Goal: Entertainment & Leisure: Browse casually

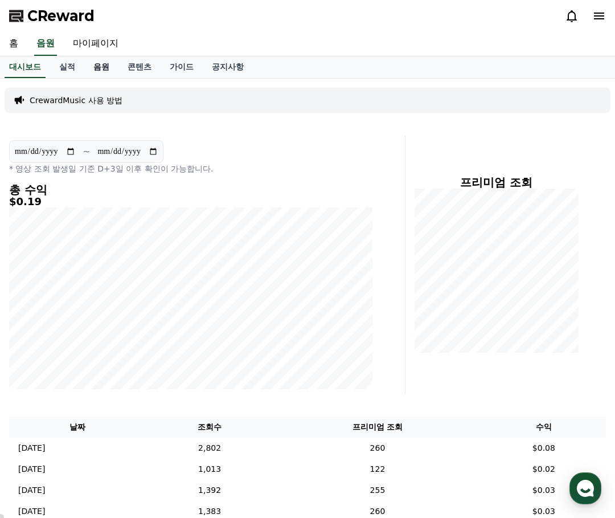
click at [103, 71] on link "음원" at bounding box center [101, 67] width 34 height 22
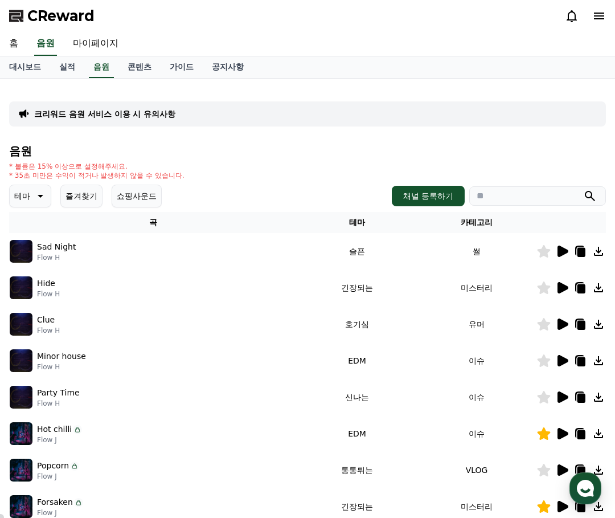
click at [40, 191] on icon at bounding box center [39, 196] width 14 height 14
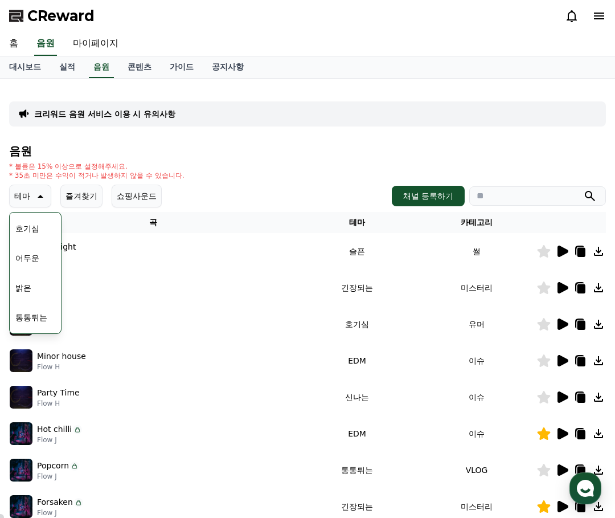
scroll to position [114, 0]
click at [32, 291] on button "신나는" at bounding box center [27, 290] width 33 height 25
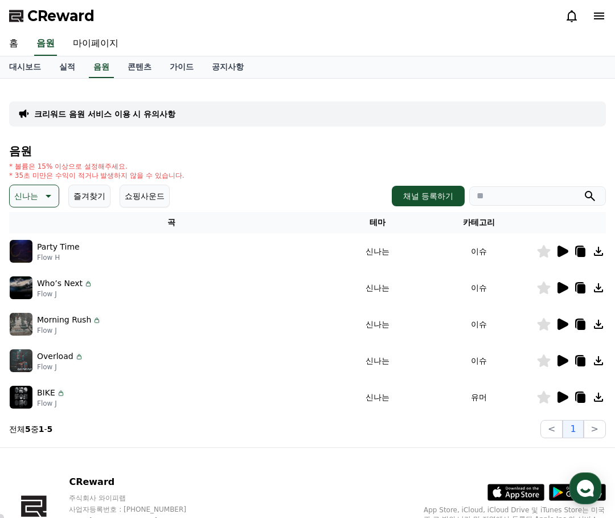
click at [560, 289] on icon at bounding box center [563, 287] width 11 height 11
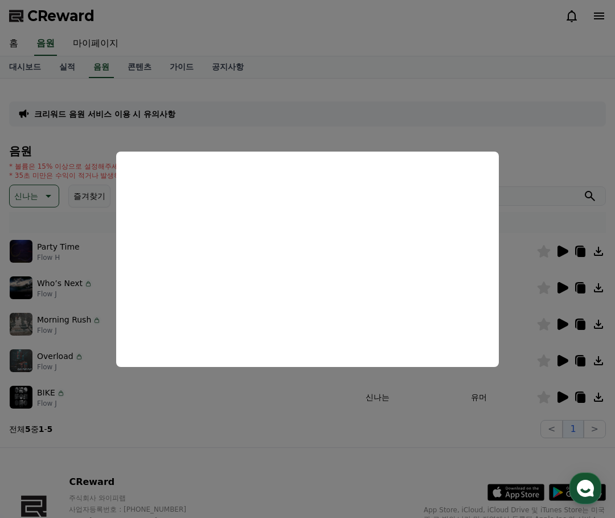
click at [544, 157] on button "close modal" at bounding box center [307, 259] width 615 height 518
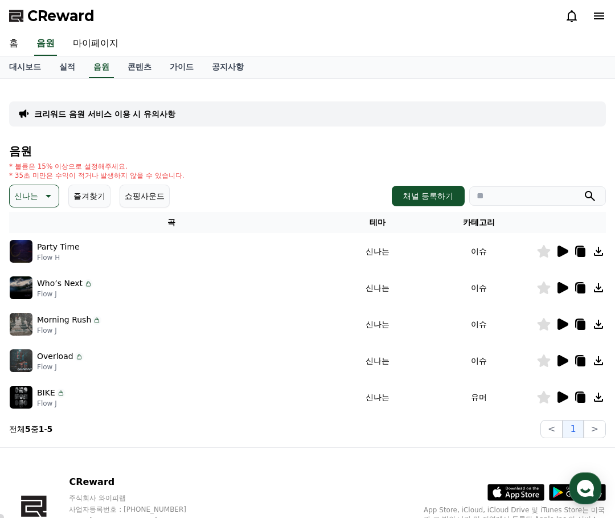
click at [561, 248] on icon at bounding box center [563, 251] width 11 height 11
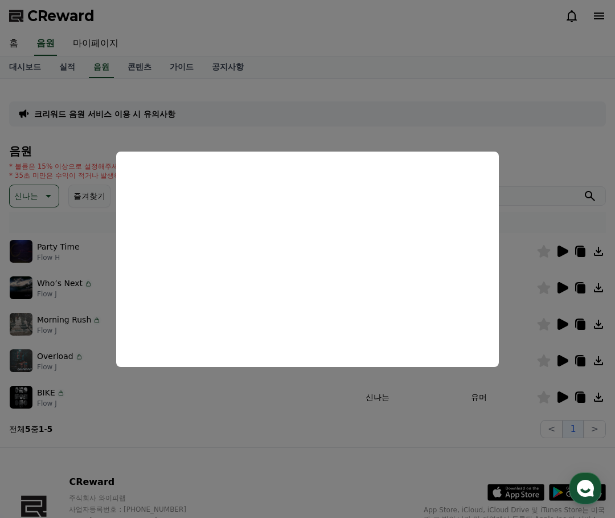
click at [564, 290] on button "close modal" at bounding box center [307, 259] width 615 height 518
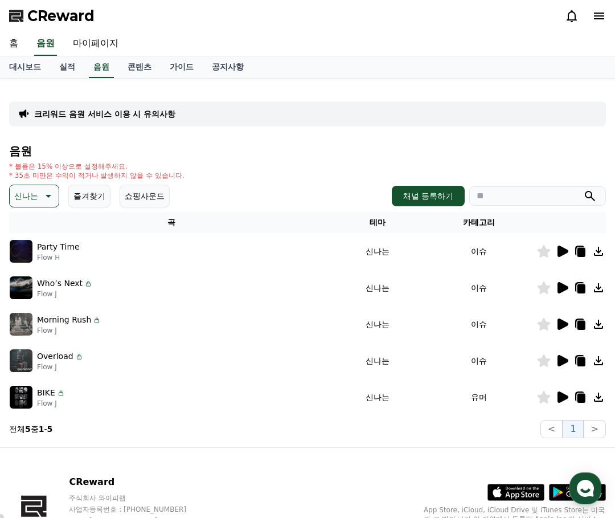
click at [563, 287] on icon at bounding box center [563, 287] width 11 height 11
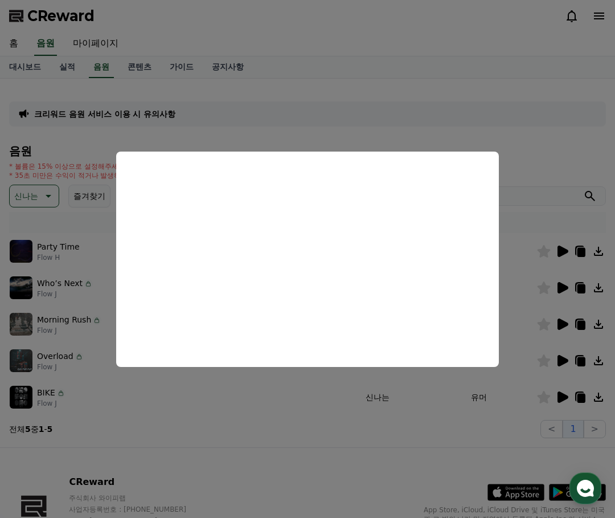
click at [560, 326] on button "close modal" at bounding box center [307, 259] width 615 height 518
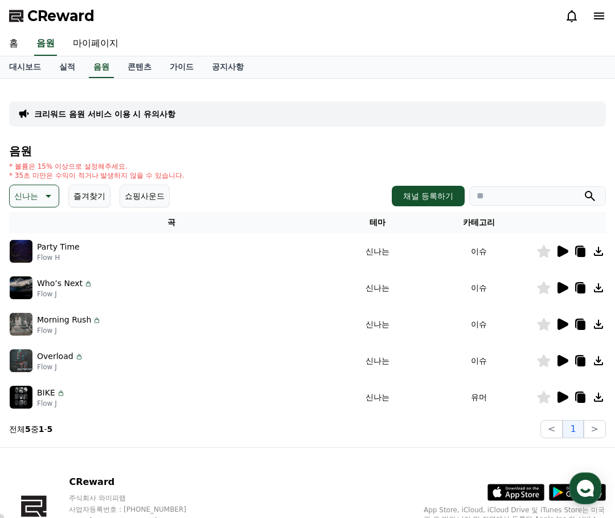
click at [560, 325] on icon at bounding box center [563, 324] width 11 height 11
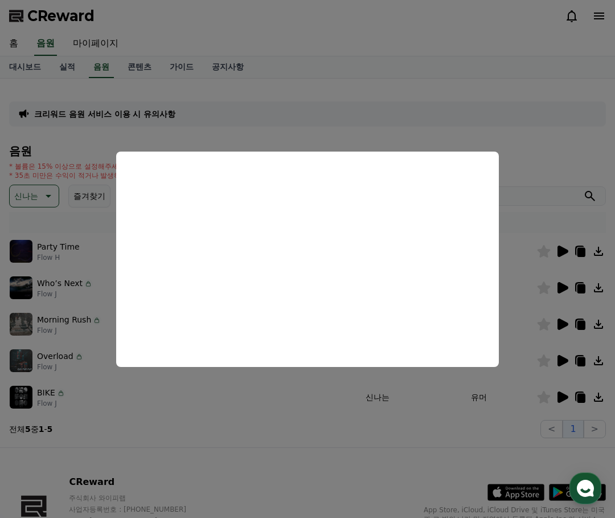
click at [569, 358] on button "close modal" at bounding box center [307, 259] width 615 height 518
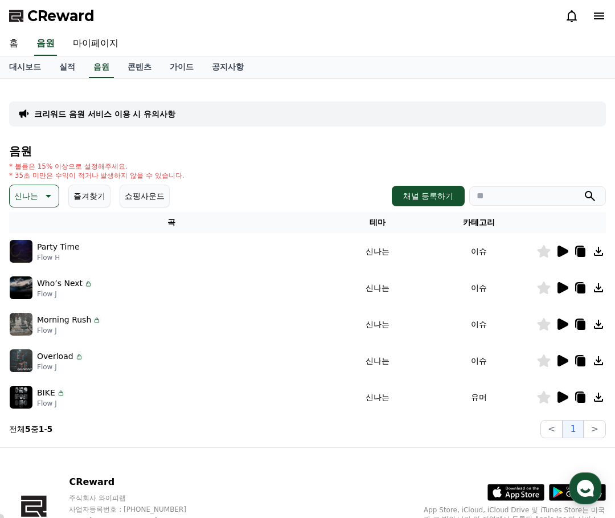
click at [564, 358] on icon at bounding box center [563, 360] width 11 height 11
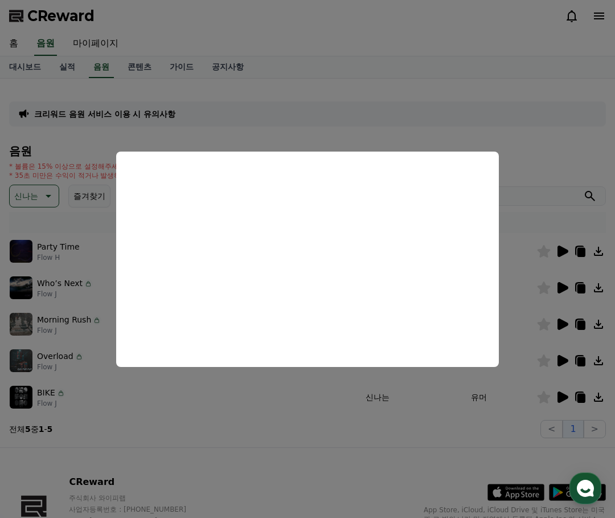
click at [562, 394] on button "close modal" at bounding box center [307, 259] width 615 height 518
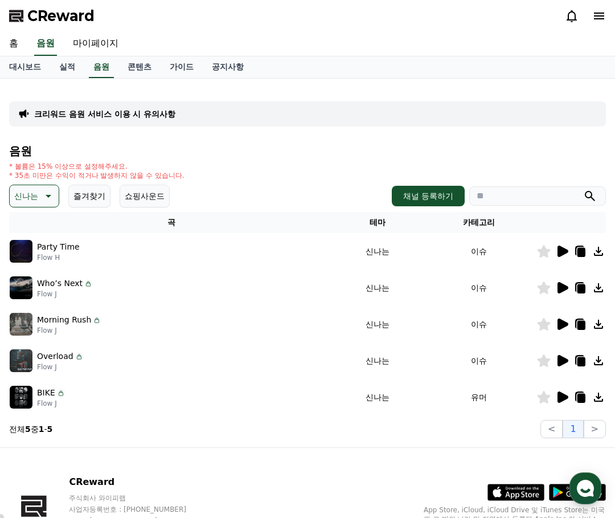
click at [562, 395] on icon at bounding box center [563, 396] width 11 height 11
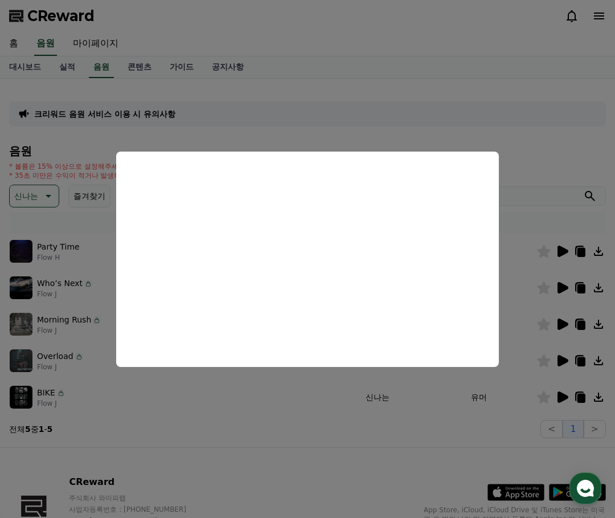
drag, startPoint x: 418, startPoint y: 398, endPoint x: 412, endPoint y: 397, distance: 5.8
click at [418, 397] on button "close modal" at bounding box center [307, 259] width 615 height 518
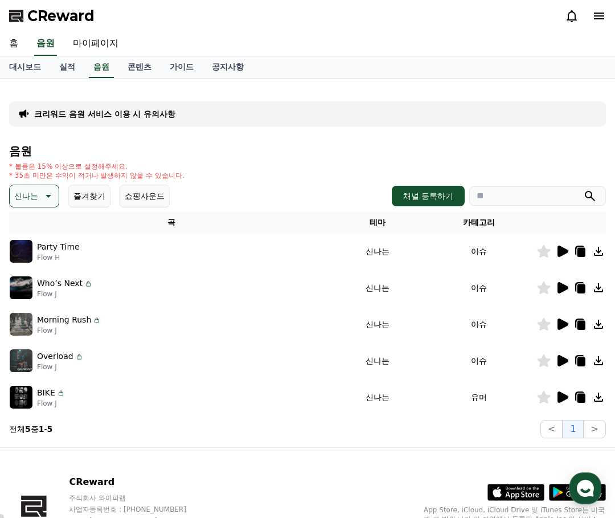
click at [46, 200] on icon at bounding box center [47, 196] width 14 height 14
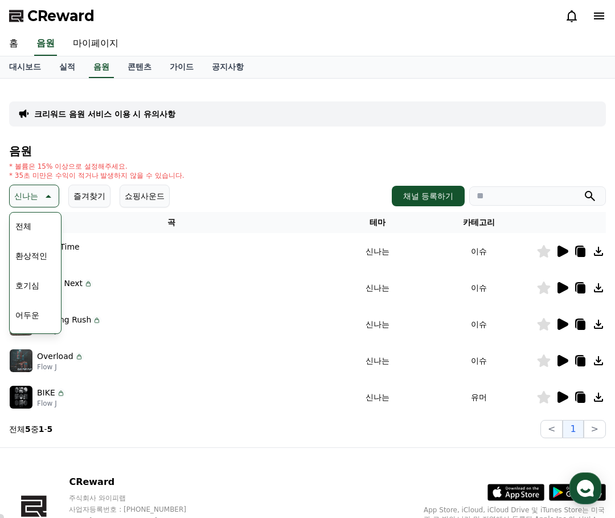
scroll to position [57, 0]
click at [32, 287] on button "밝은" at bounding box center [23, 287] width 25 height 25
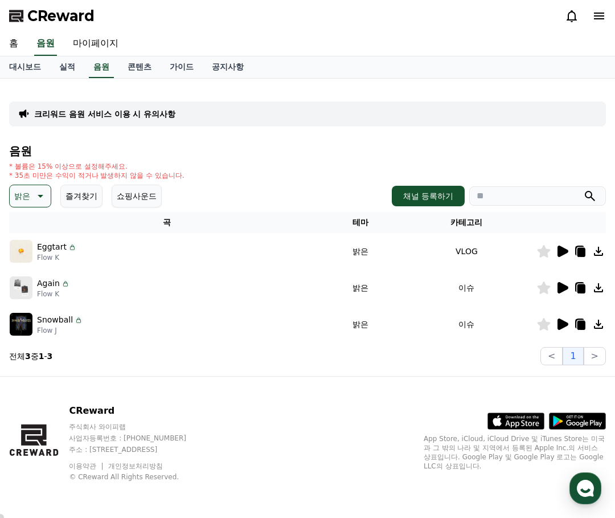
click at [563, 254] on icon at bounding box center [563, 251] width 11 height 11
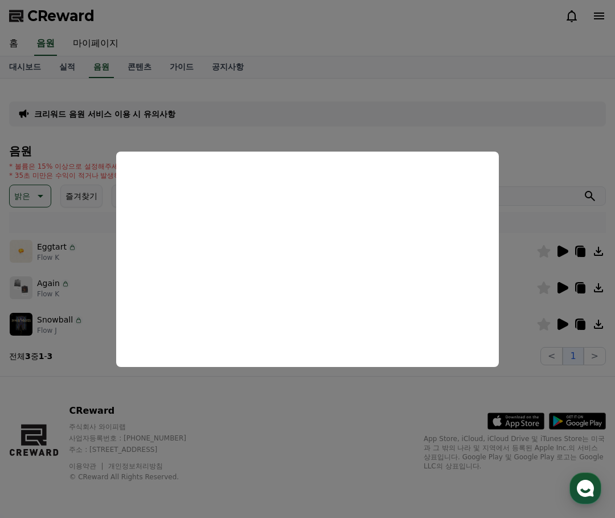
click at [459, 390] on button "close modal" at bounding box center [307, 259] width 615 height 518
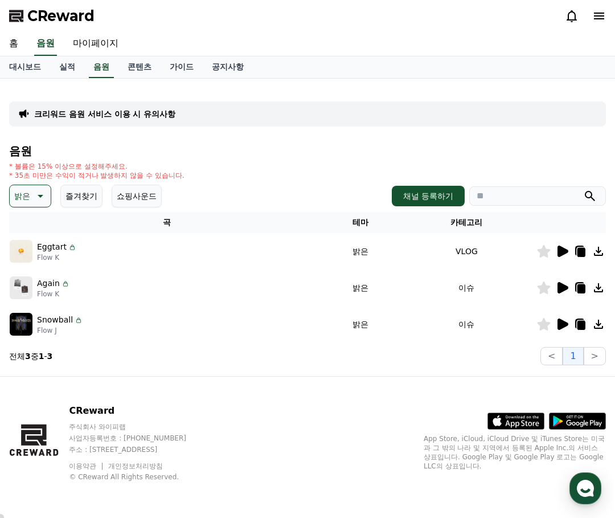
click at [564, 289] on icon at bounding box center [563, 287] width 11 height 11
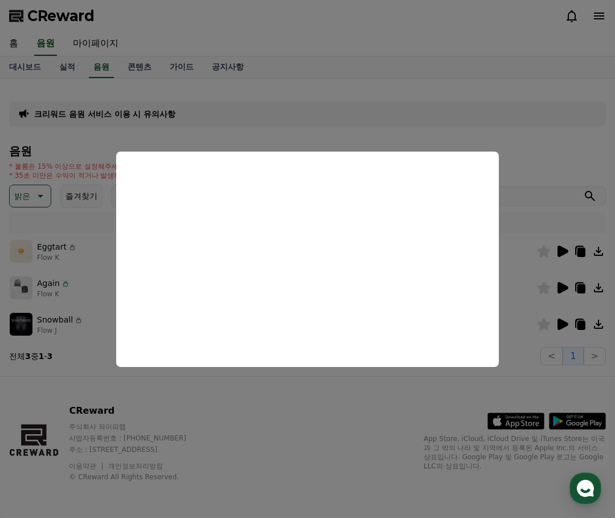
click at [374, 390] on button "close modal" at bounding box center [307, 259] width 615 height 518
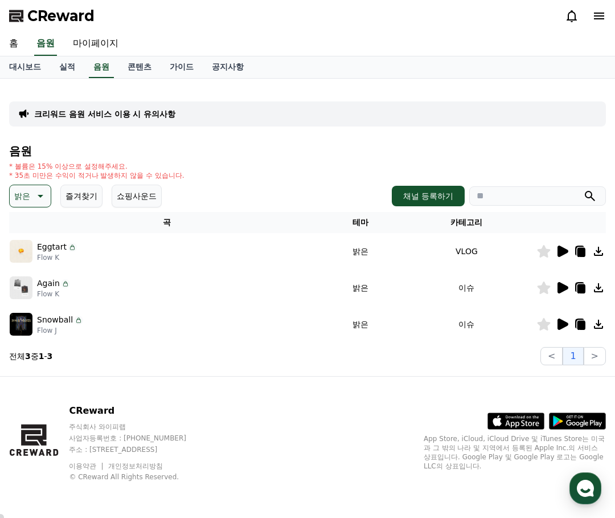
click at [565, 323] on icon at bounding box center [563, 324] width 11 height 11
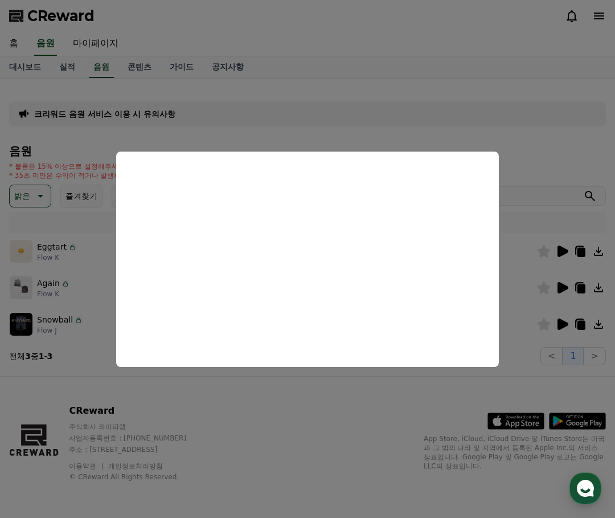
drag, startPoint x: 395, startPoint y: 390, endPoint x: 421, endPoint y: 366, distance: 35.9
click at [395, 389] on button "close modal" at bounding box center [307, 259] width 615 height 518
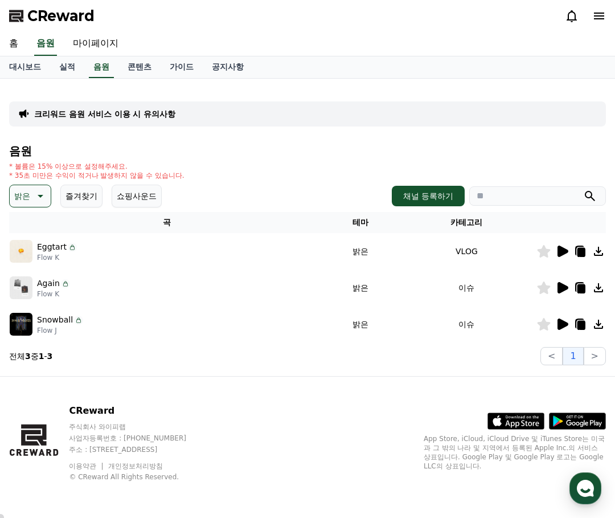
click at [562, 290] on icon at bounding box center [563, 287] width 11 height 11
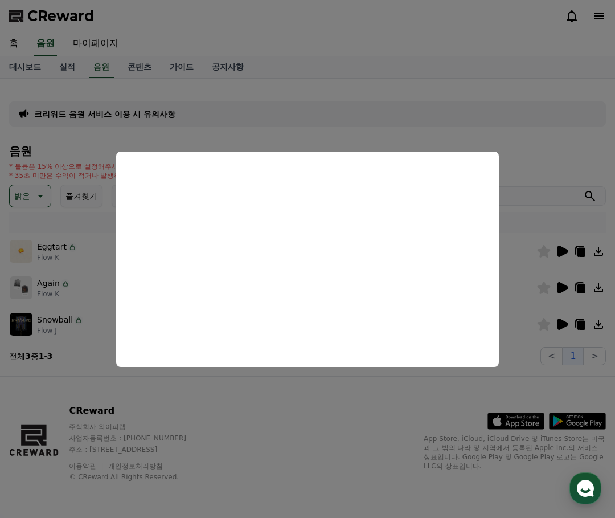
click at [554, 250] on button "close modal" at bounding box center [307, 259] width 615 height 518
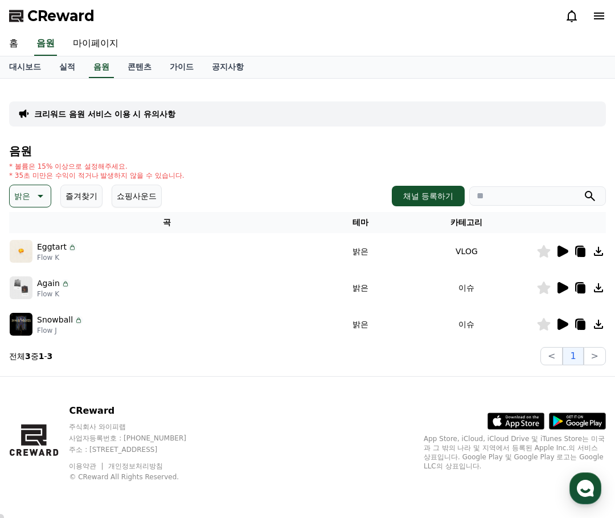
click at [564, 251] on icon at bounding box center [563, 251] width 11 height 11
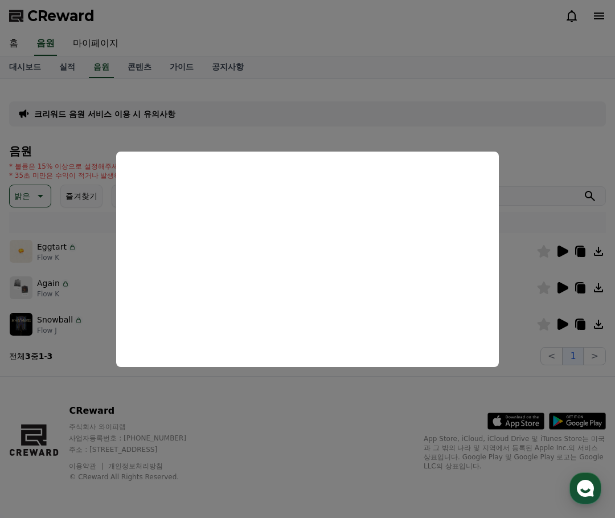
click at [545, 156] on button "close modal" at bounding box center [307, 259] width 615 height 518
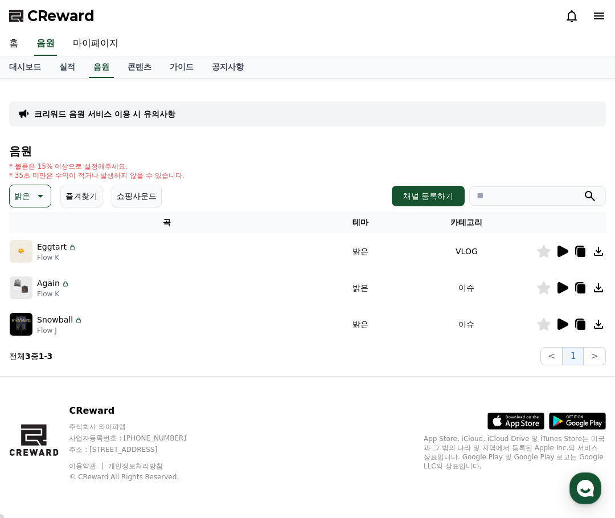
click at [547, 251] on icon at bounding box center [544, 251] width 13 height 13
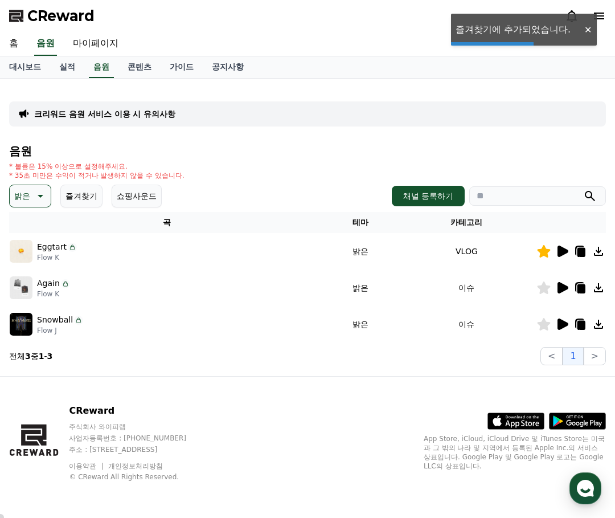
click at [527, 146] on h4 "음원" at bounding box center [307, 151] width 597 height 13
